Goal: Task Accomplishment & Management: Complete application form

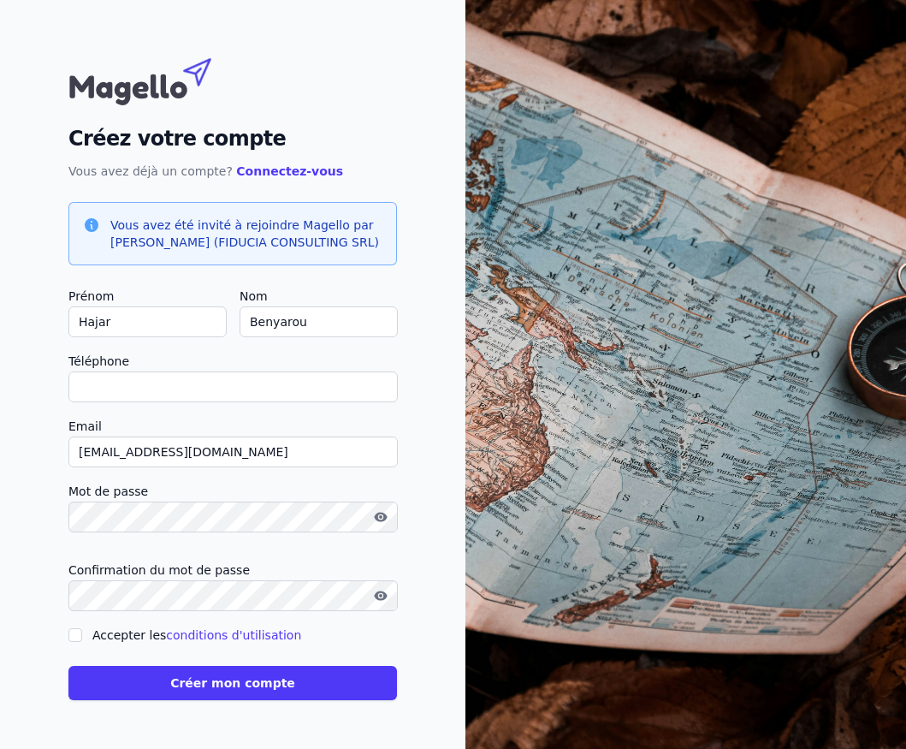
click at [152, 314] on input "Hajar" at bounding box center [147, 321] width 158 height 31
type input "S"
checkbox input "false"
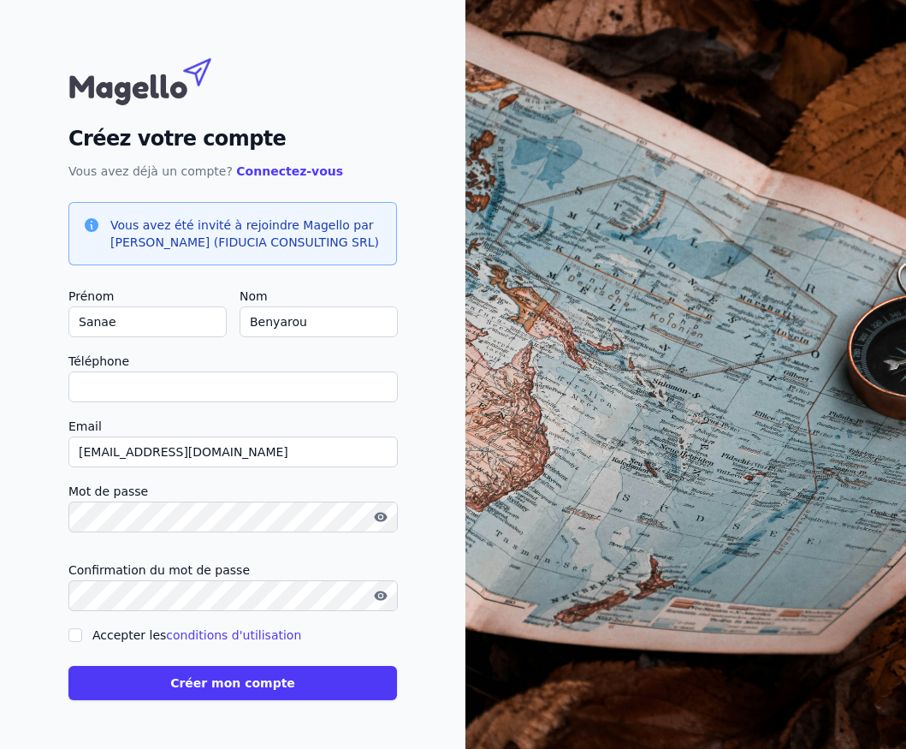
type input "Sanae"
click at [363, 309] on input "Benyarou" at bounding box center [319, 321] width 158 height 31
type input "EL Edrissi"
click at [320, 391] on input "Téléphone" at bounding box center [233, 386] width 330 height 31
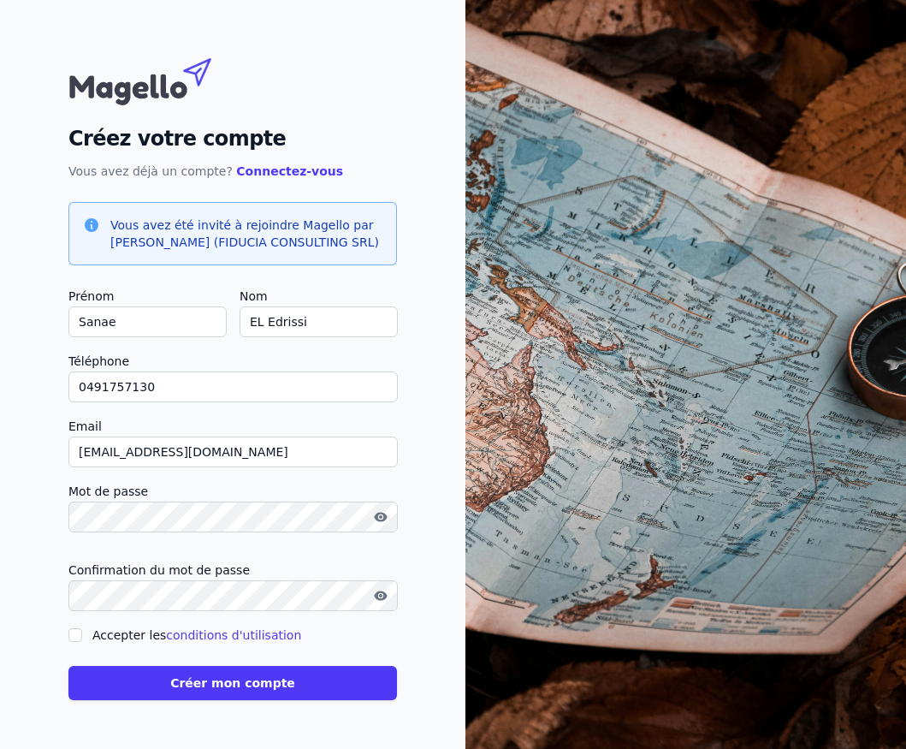
type input "0491757130"
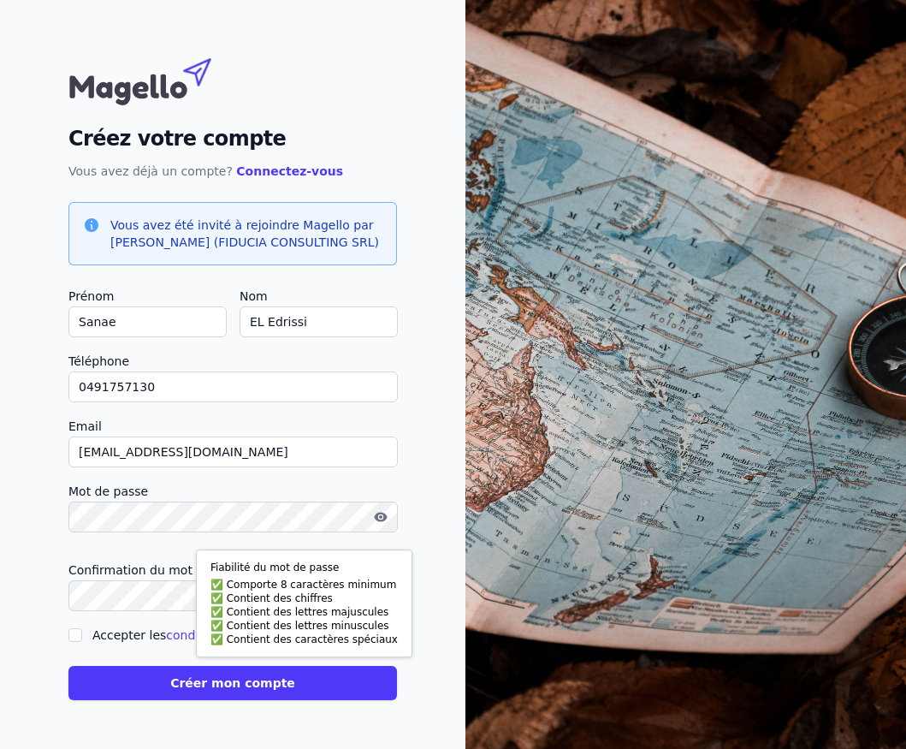
click at [377, 517] on icon "button" at bounding box center [380, 516] width 13 height 9
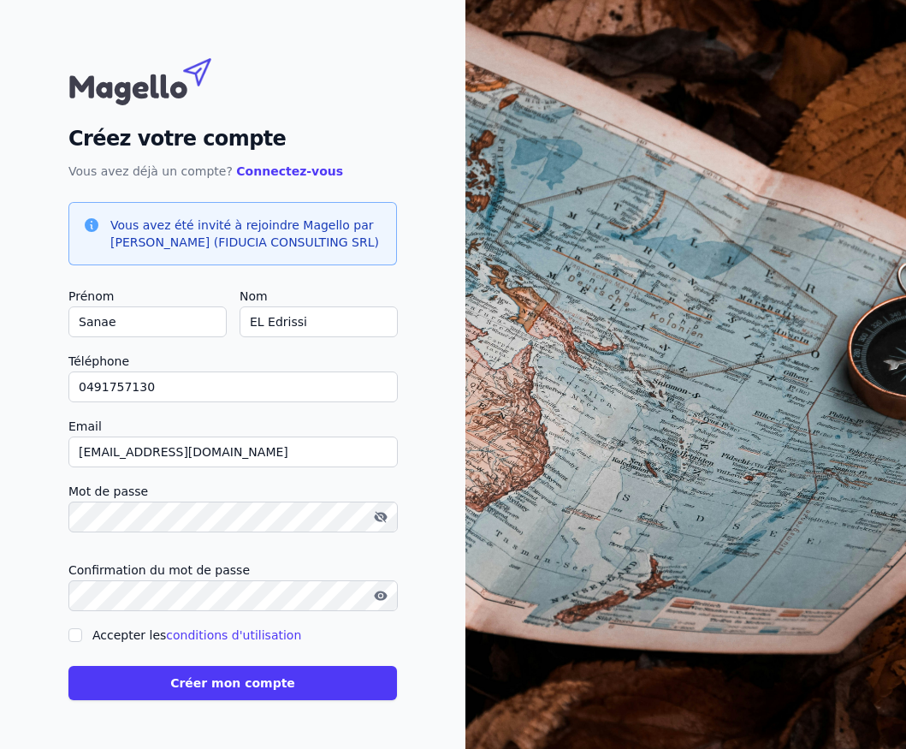
click at [73, 631] on input "Accepter les conditions d'utilisation" at bounding box center [75, 635] width 14 height 14
checkbox input "true"
click at [258, 681] on button "Créer mon compte" at bounding box center [232, 683] width 329 height 34
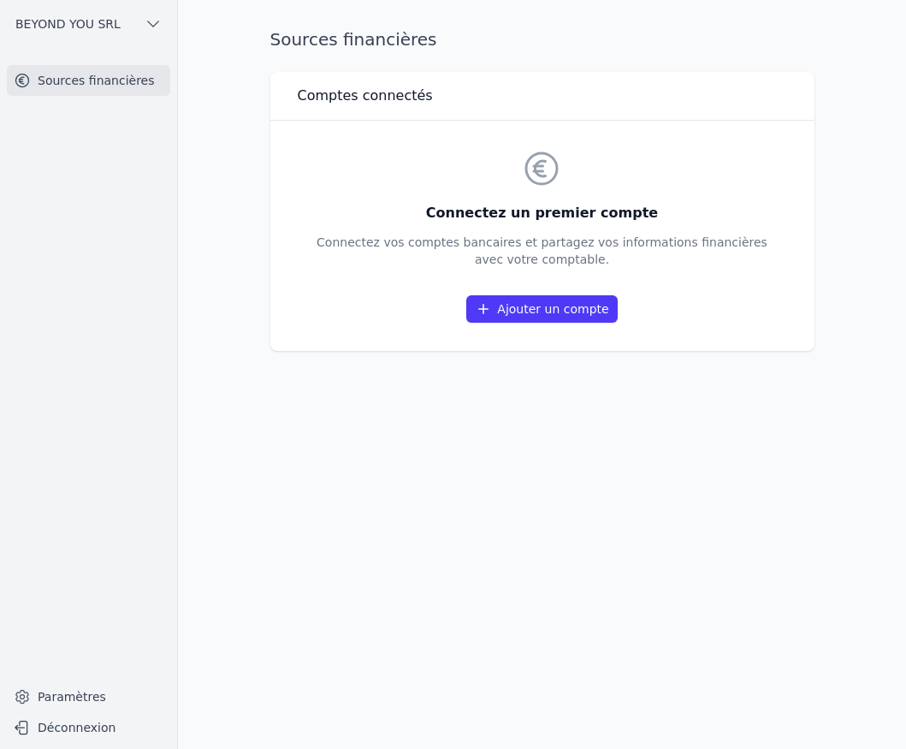
click at [524, 315] on link "Ajouter un compte" at bounding box center [541, 308] width 151 height 27
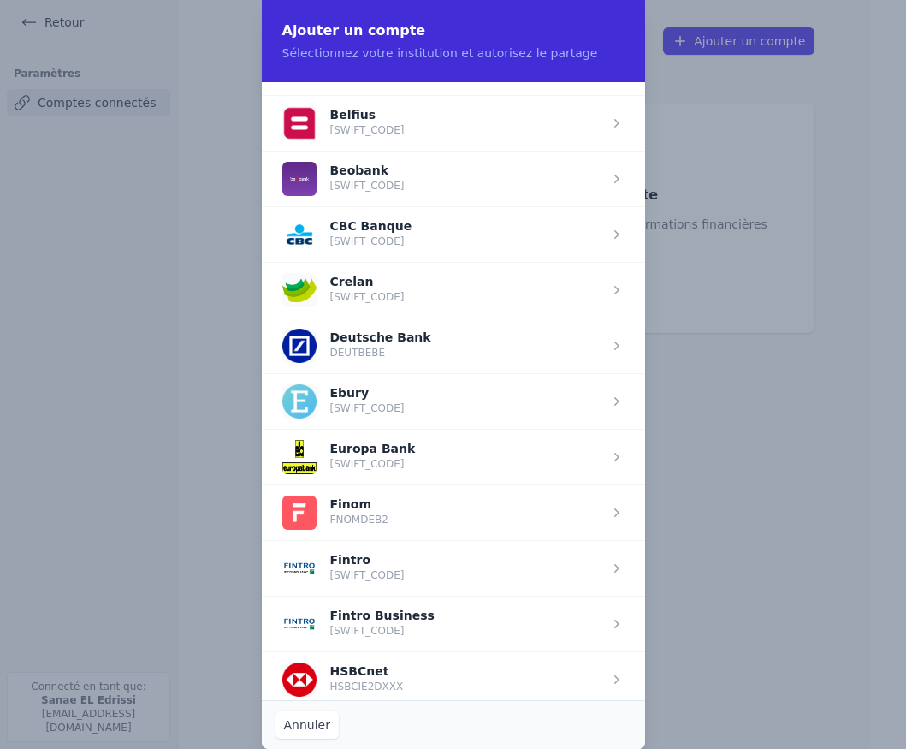
scroll to position [611, 0]
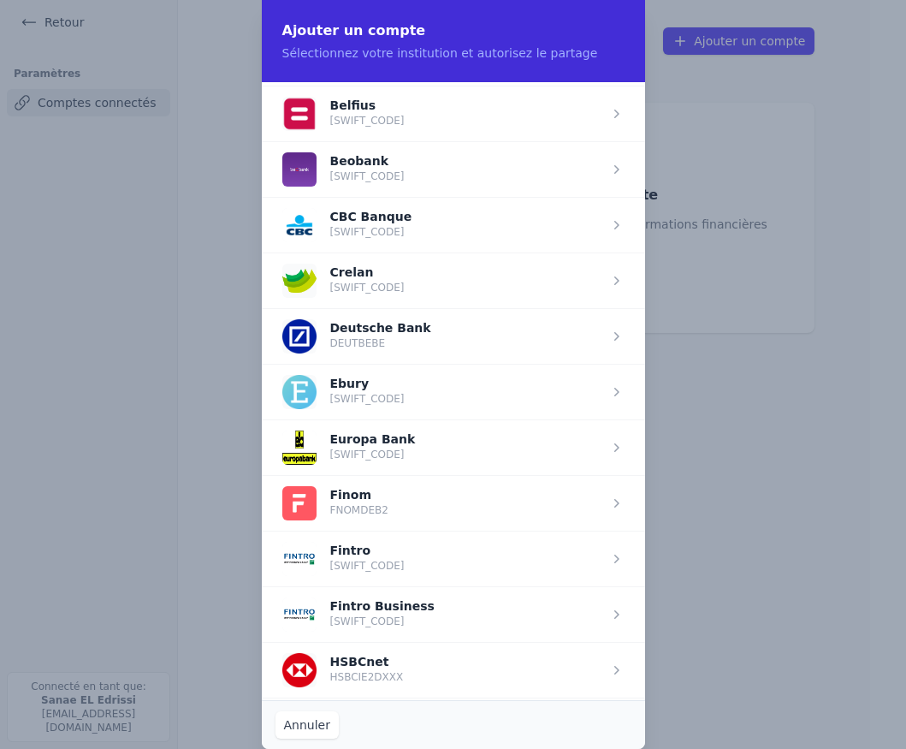
click at [409, 175] on span "button" at bounding box center [453, 169] width 383 height 56
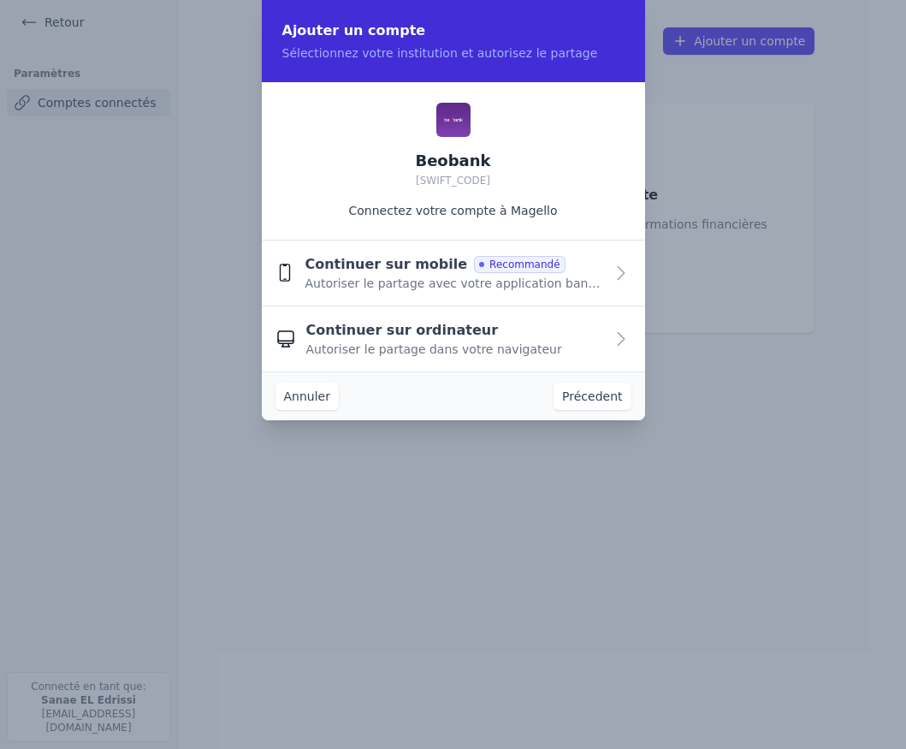
click at [428, 280] on span "Autoriser le partage avec votre application bancaire" at bounding box center [454, 283] width 299 height 17
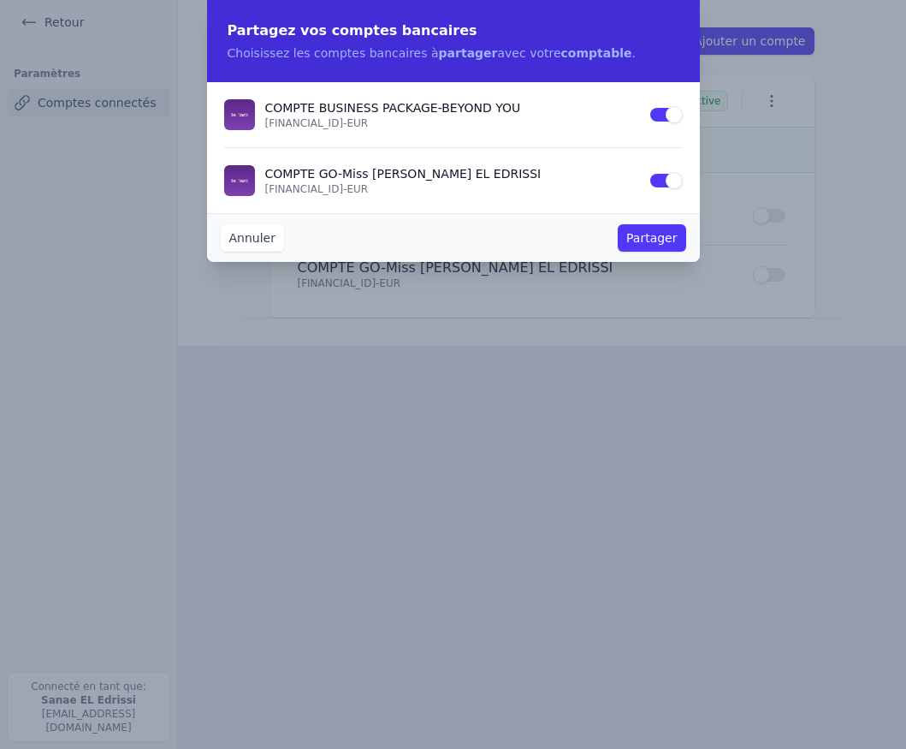
click at [668, 176] on button "Use setting" at bounding box center [666, 180] width 34 height 17
click at [655, 240] on button "Partager" at bounding box center [652, 237] width 68 height 27
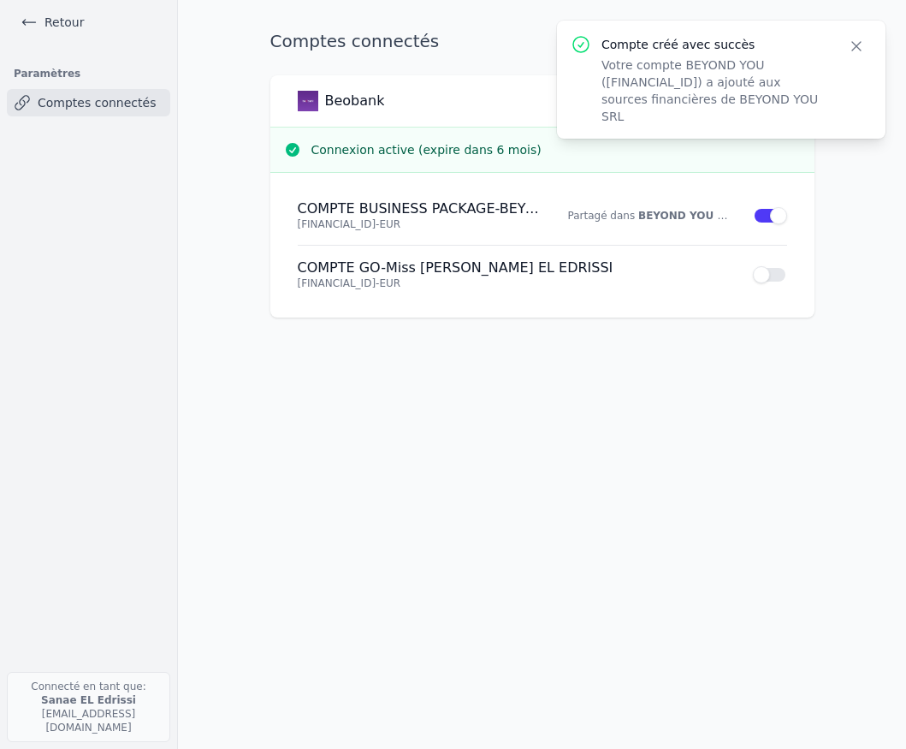
click at [599, 410] on div "Comptes connectés Ajouter un compte Beobank Active Connexion active (expire dan…" at bounding box center [542, 374] width 599 height 694
click at [856, 46] on icon "button" at bounding box center [856, 46] width 9 height 9
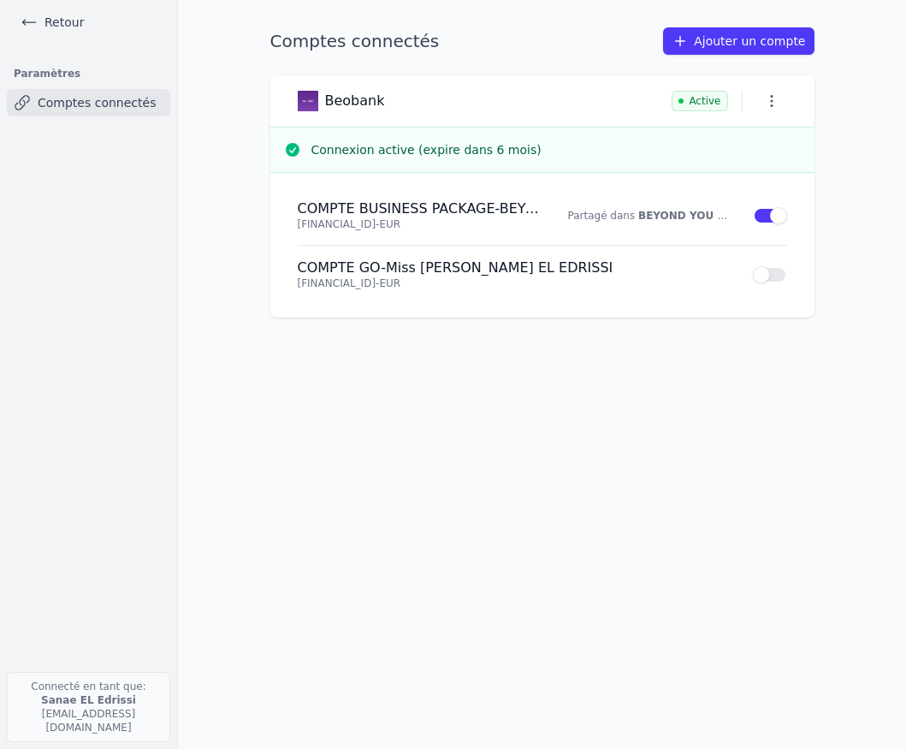
click at [454, 490] on div "Comptes connectés Ajouter un compte Beobank Active Connexion active (expire dan…" at bounding box center [542, 374] width 599 height 694
click at [781, 100] on button "button" at bounding box center [772, 101] width 31 height 24
click at [888, 118] on div at bounding box center [453, 374] width 906 height 749
click at [47, 19] on link "Retour" at bounding box center [52, 22] width 77 height 24
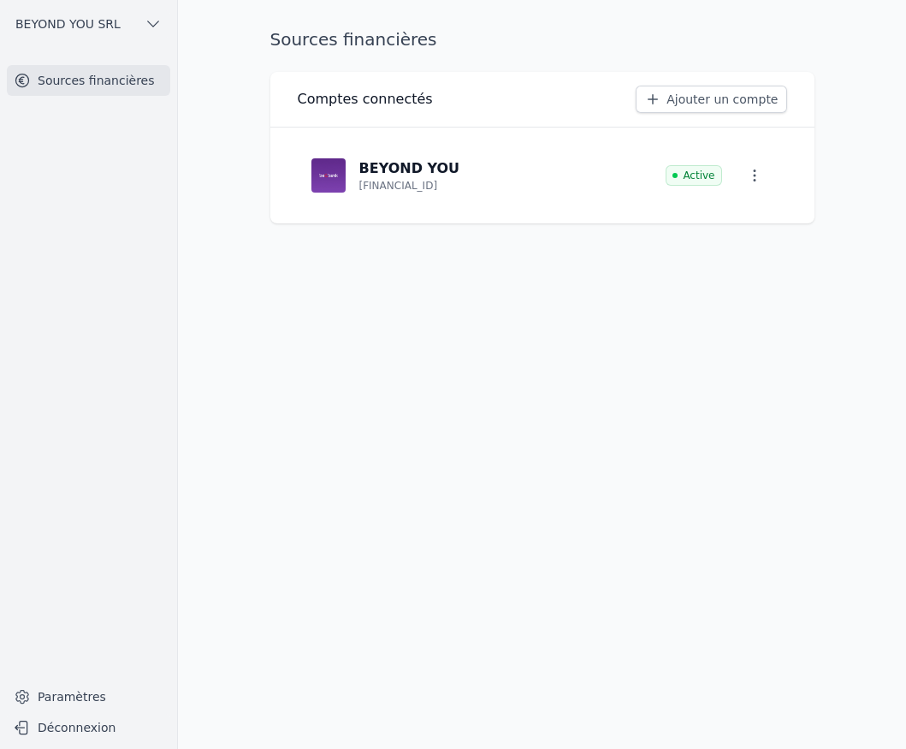
click at [143, 18] on button "BEYOND YOU SRL" at bounding box center [88, 23] width 163 height 27
click at [137, 235] on div at bounding box center [453, 374] width 906 height 749
